Goal: Task Accomplishment & Management: Manage account settings

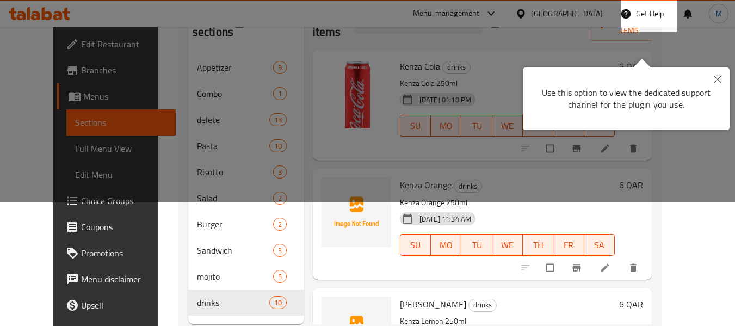
scroll to position [98, 0]
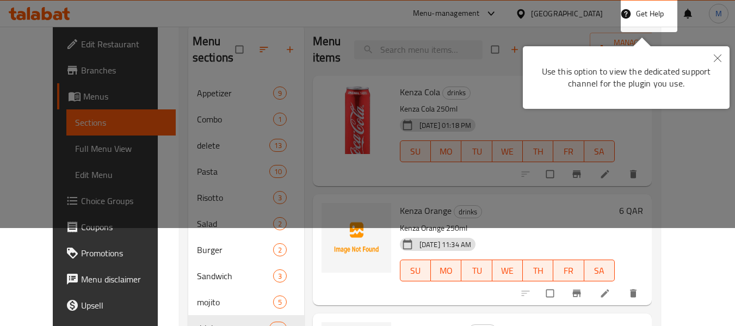
click at [721, 64] on button "Close" at bounding box center [718, 58] width 24 height 25
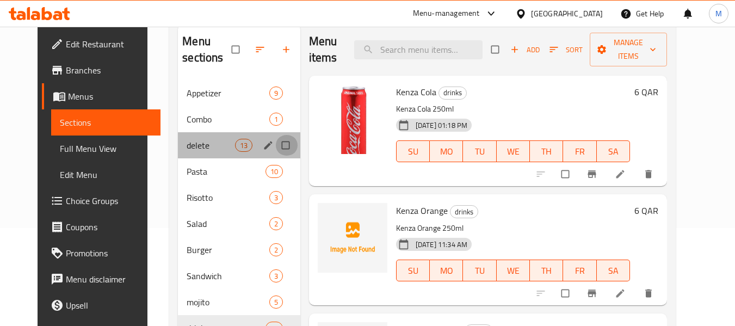
drag, startPoint x: 279, startPoint y: 142, endPoint x: 289, endPoint y: 164, distance: 24.1
click at [279, 141] on input "Menu sections" at bounding box center [286, 145] width 23 height 21
checkbox input "true"
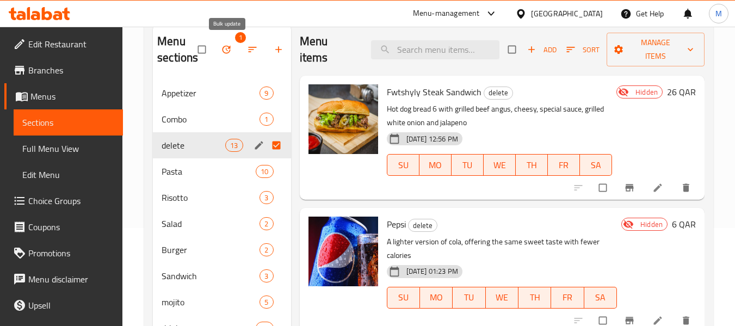
click at [231, 44] on icon "button" at bounding box center [226, 49] width 11 height 11
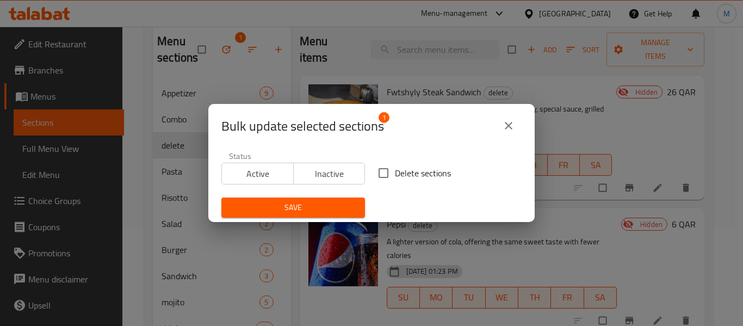
click at [428, 169] on span "Delete sections" at bounding box center [423, 173] width 56 height 13
click at [395, 169] on input "Delete sections" at bounding box center [383, 173] width 23 height 23
checkbox input "true"
click at [318, 211] on span "Save" at bounding box center [293, 208] width 126 height 14
